Goal: Navigation & Orientation: Find specific page/section

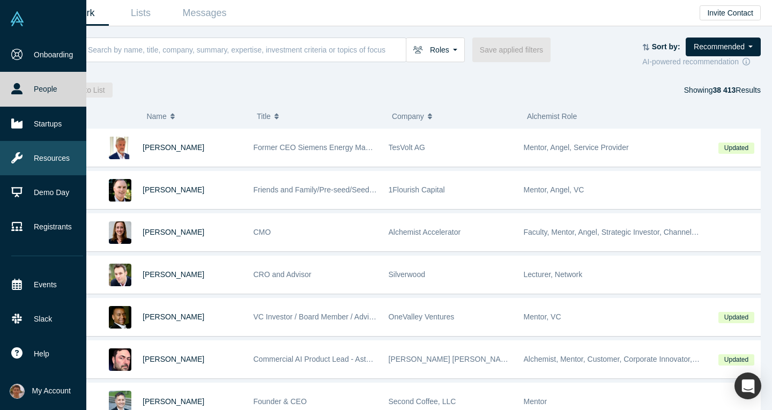
click at [51, 158] on link "Resources" at bounding box center [47, 158] width 94 height 34
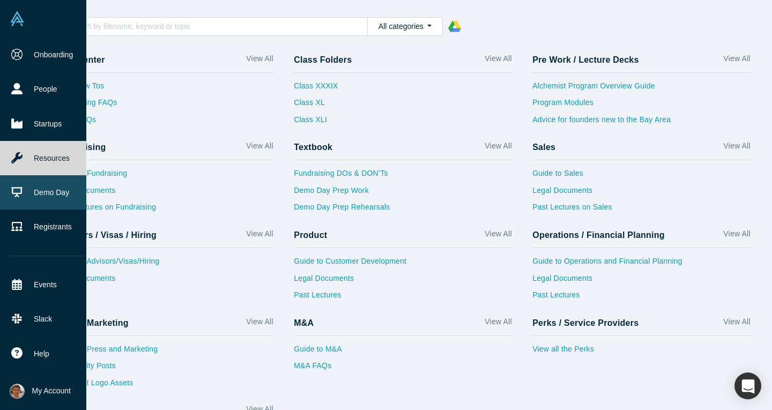
click at [49, 188] on link "Demo Day" at bounding box center [47, 192] width 94 height 34
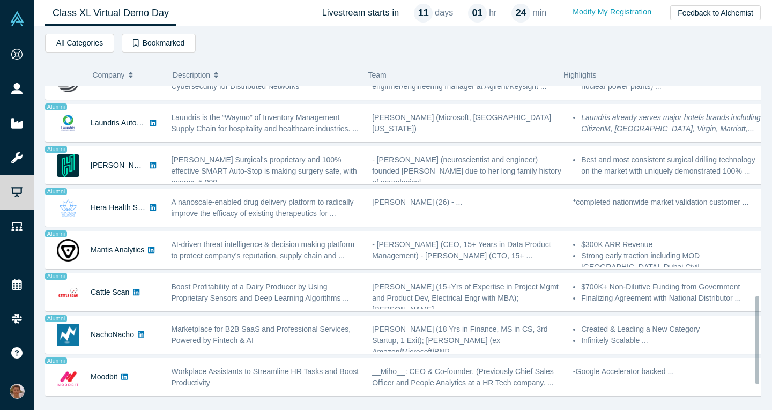
scroll to position [789, 0]
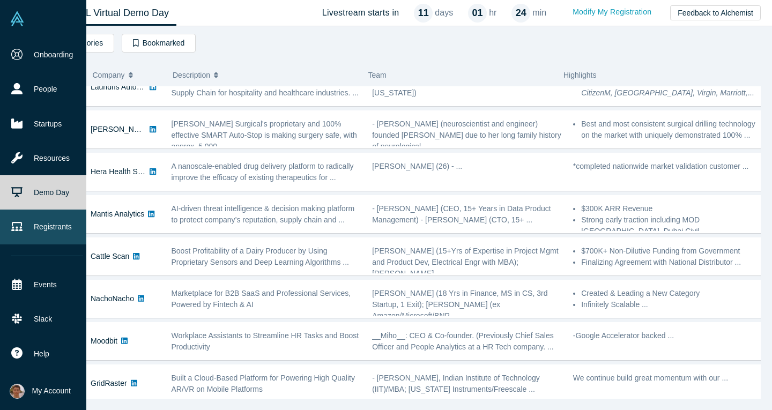
drag, startPoint x: 35, startPoint y: 217, endPoint x: 54, endPoint y: 217, distance: 18.8
click at [35, 217] on link "Registrants" at bounding box center [47, 227] width 94 height 34
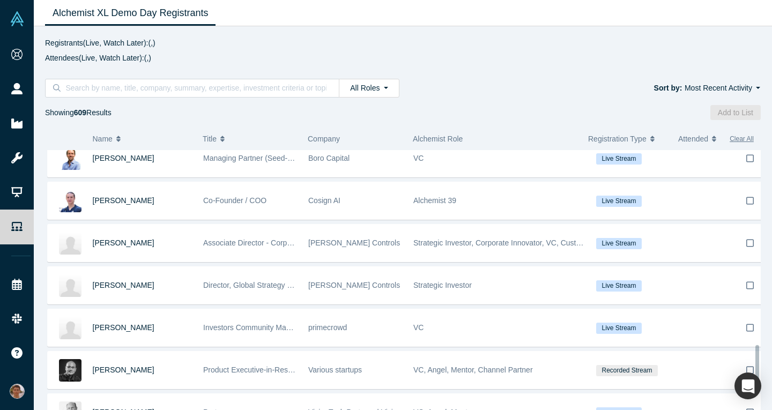
scroll to position [1452, 0]
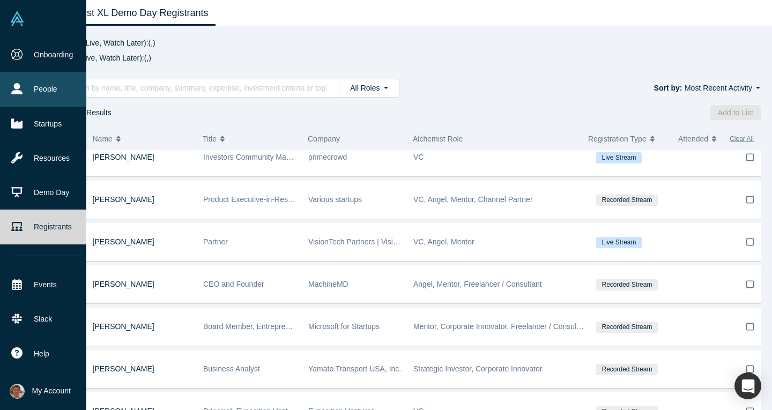
click at [40, 87] on link "People" at bounding box center [47, 89] width 94 height 34
